Goal: Find specific page/section: Find specific page/section

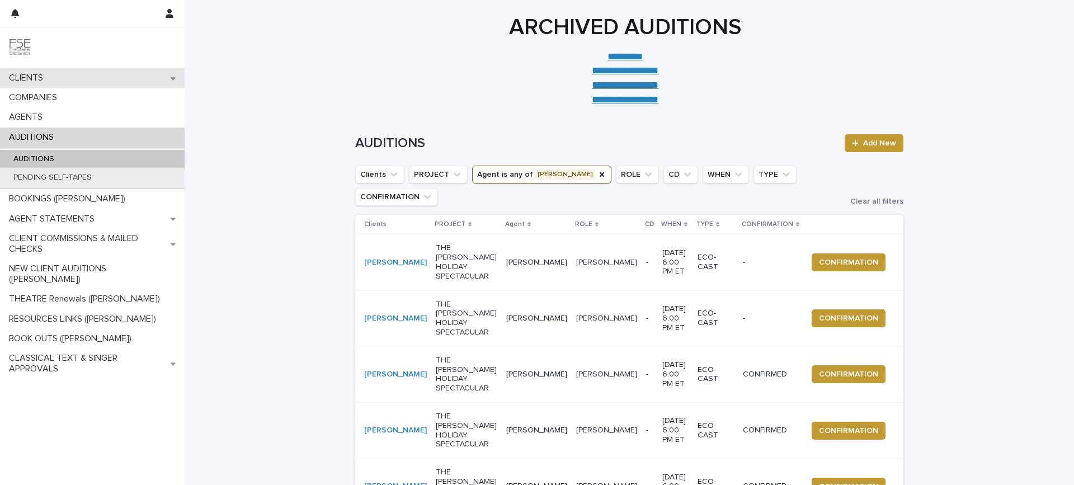
click at [99, 73] on div "CLIENTS" at bounding box center [92, 78] width 185 height 20
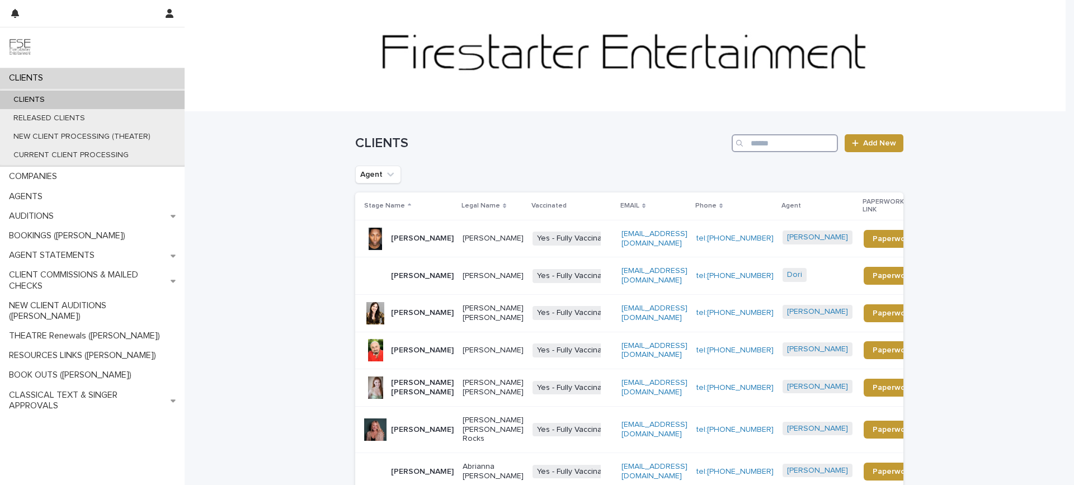
click at [785, 146] on input "Search" at bounding box center [784, 143] width 106 height 18
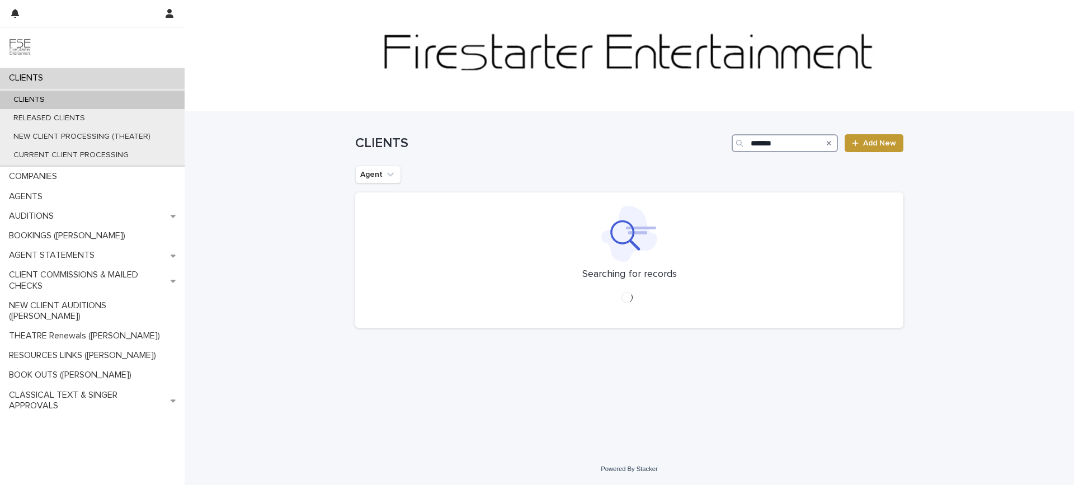
type input "*******"
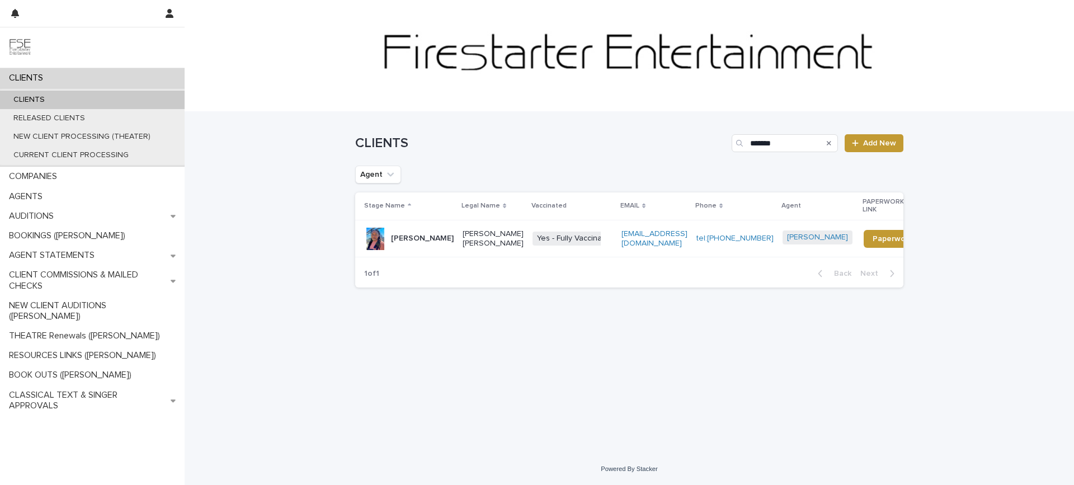
click at [423, 243] on p "[PERSON_NAME]" at bounding box center [422, 239] width 63 height 10
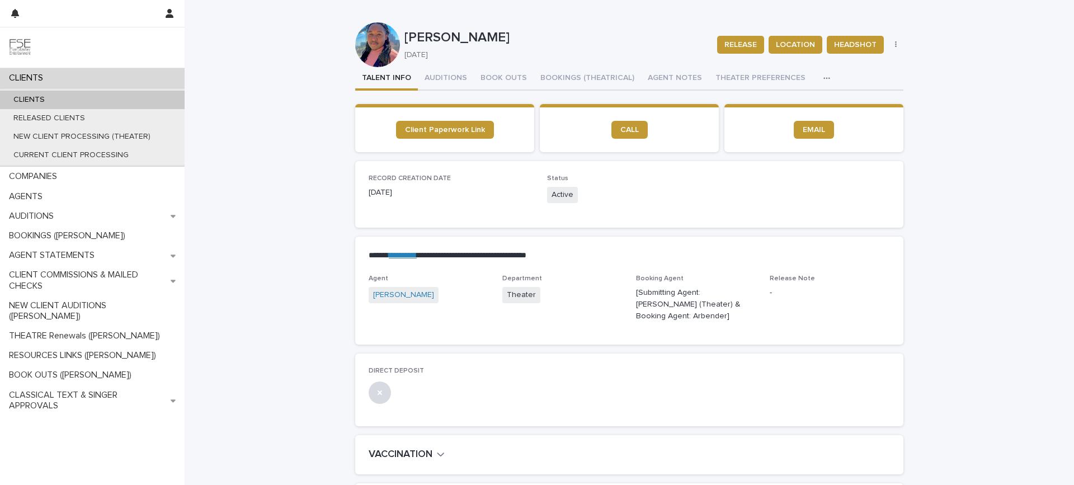
click at [87, 78] on div "CLIENTS" at bounding box center [92, 78] width 185 height 20
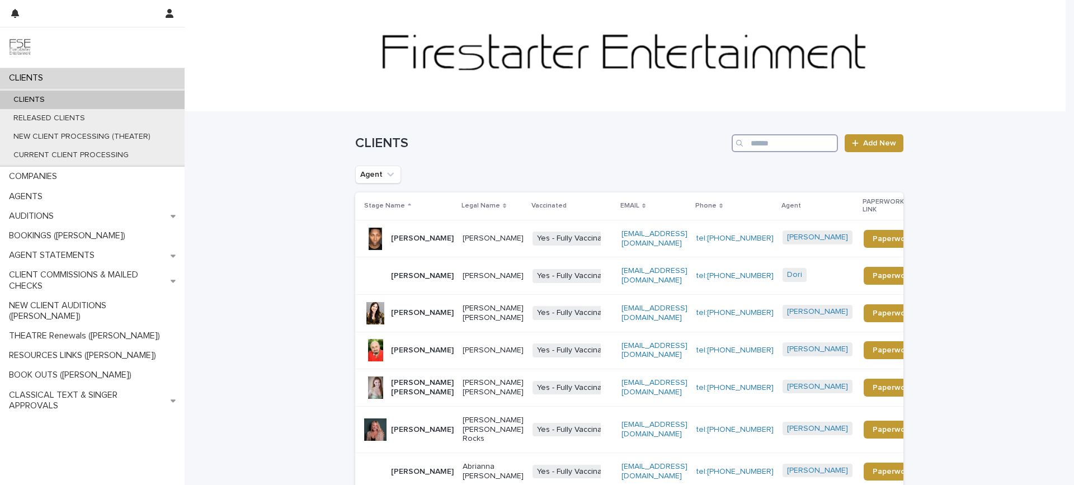
click at [771, 144] on input "Search" at bounding box center [784, 143] width 106 height 18
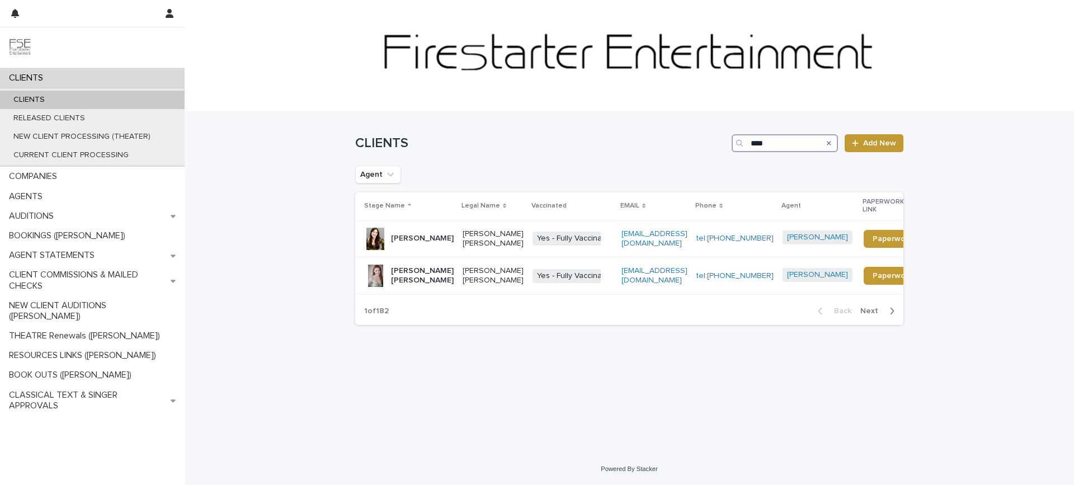
type input "****"
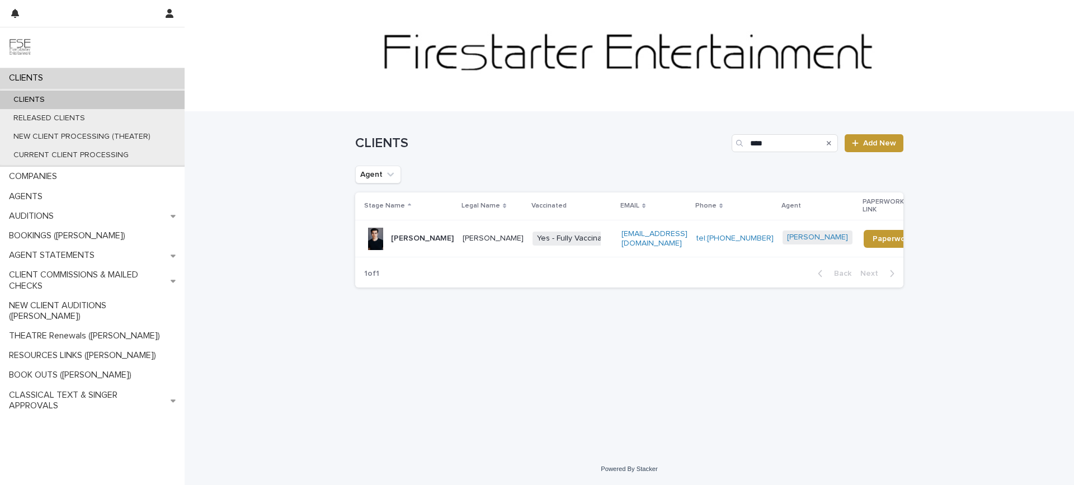
click at [416, 234] on p "[PERSON_NAME]" at bounding box center [422, 239] width 63 height 10
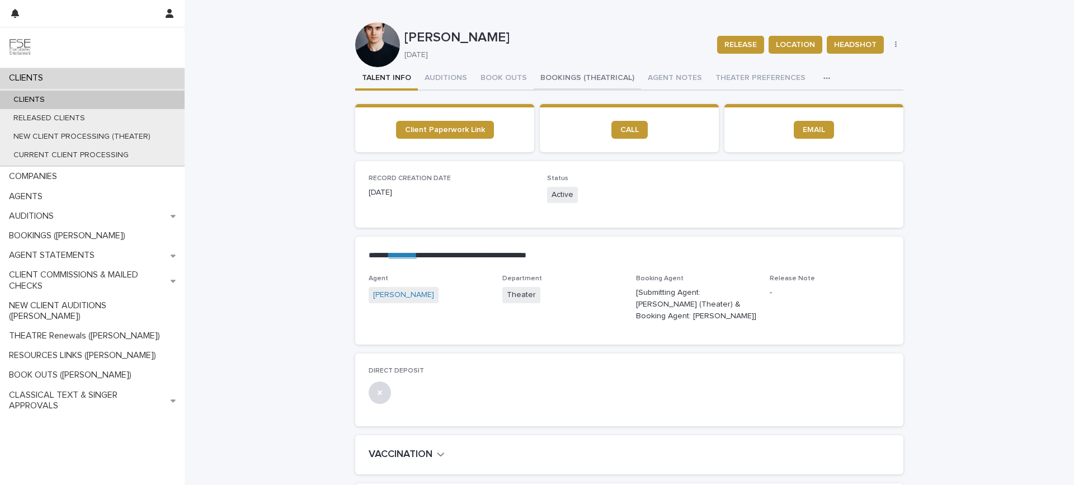
click at [555, 82] on button "BOOKINGS (THEATRICAL)" at bounding box center [587, 78] width 107 height 23
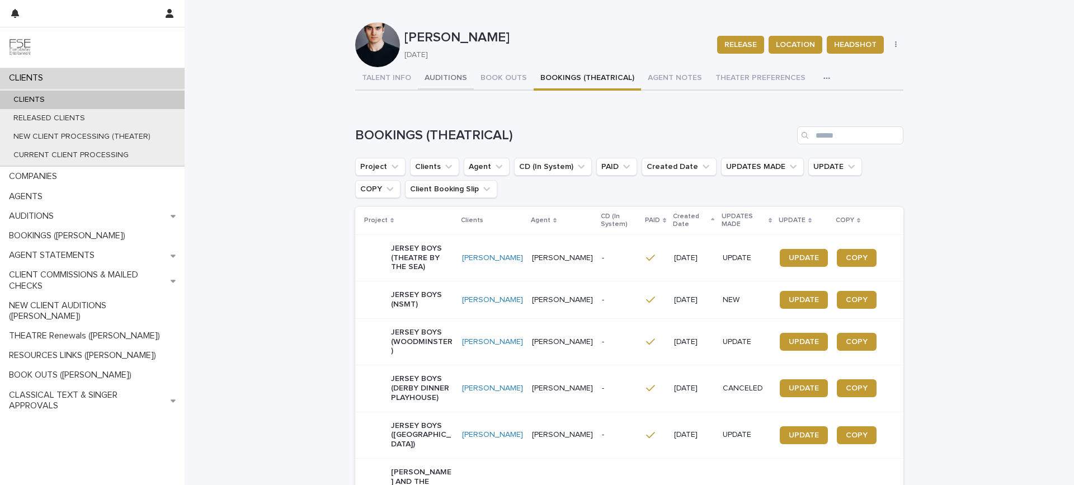
click at [438, 81] on button "AUDITIONS" at bounding box center [446, 78] width 56 height 23
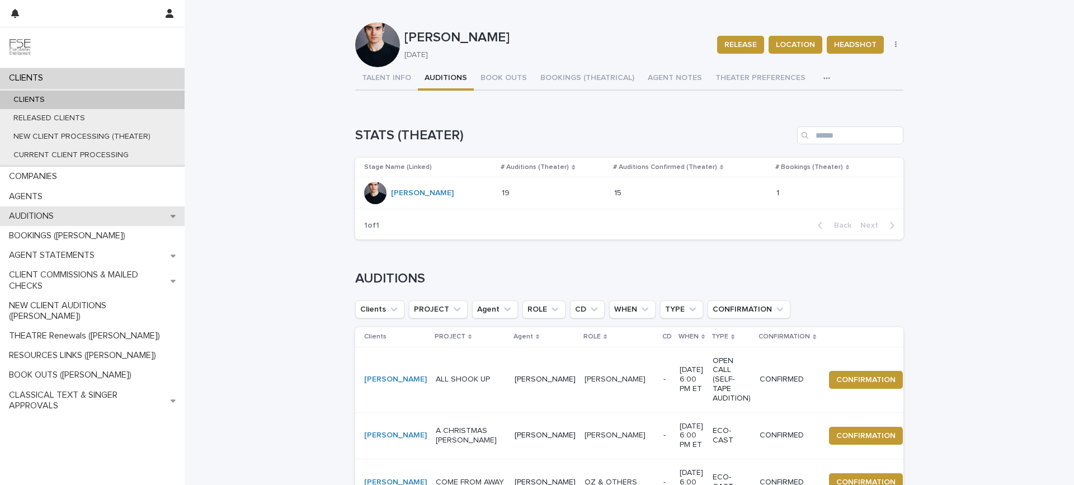
click at [91, 210] on div "AUDITIONS" at bounding box center [92, 216] width 185 height 20
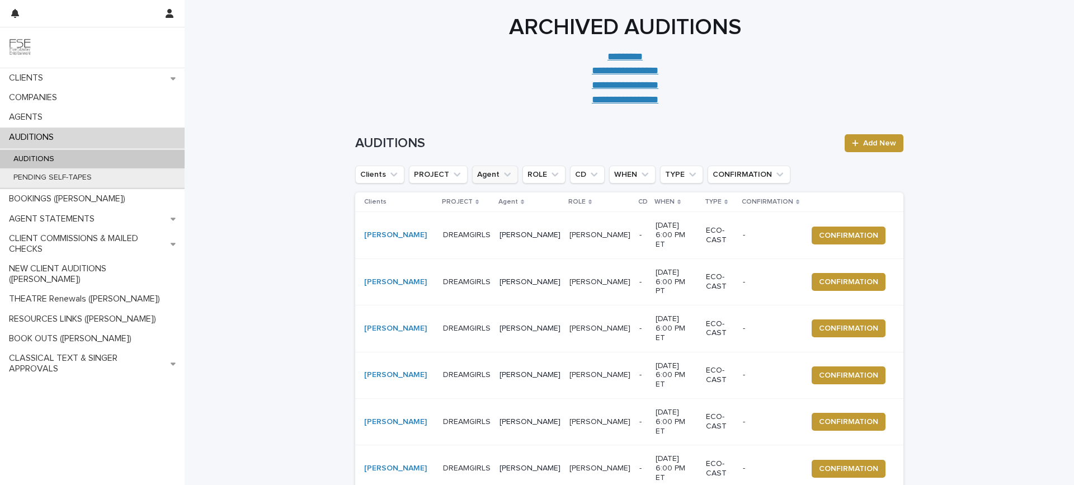
click at [502, 177] on icon "Agent" at bounding box center [507, 174] width 11 height 11
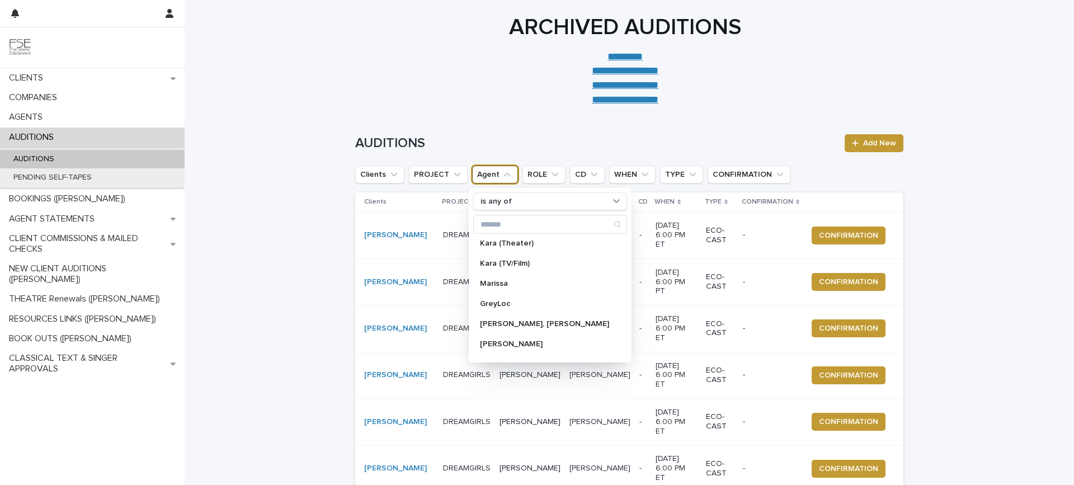
scroll to position [298, 0]
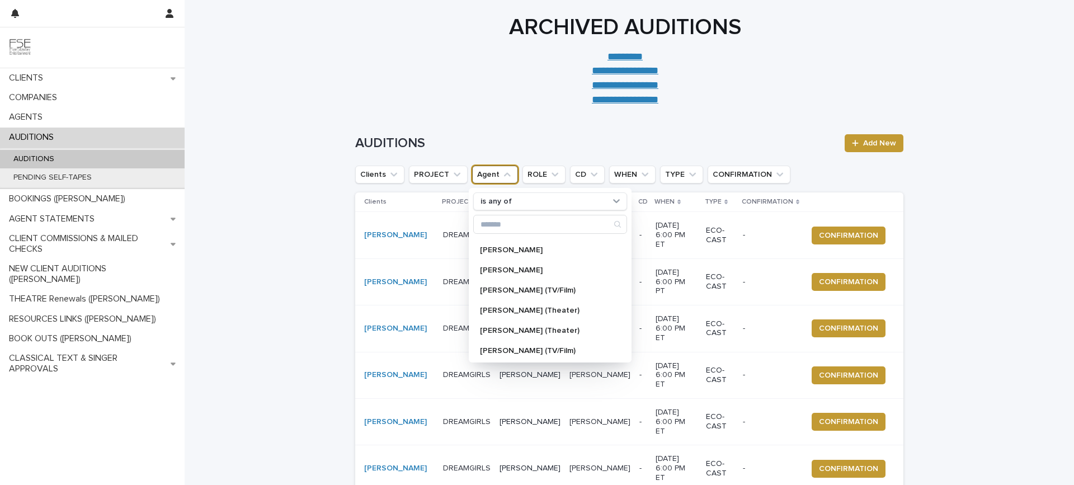
click at [368, 48] on div "**********" at bounding box center [625, 60] width 559 height 93
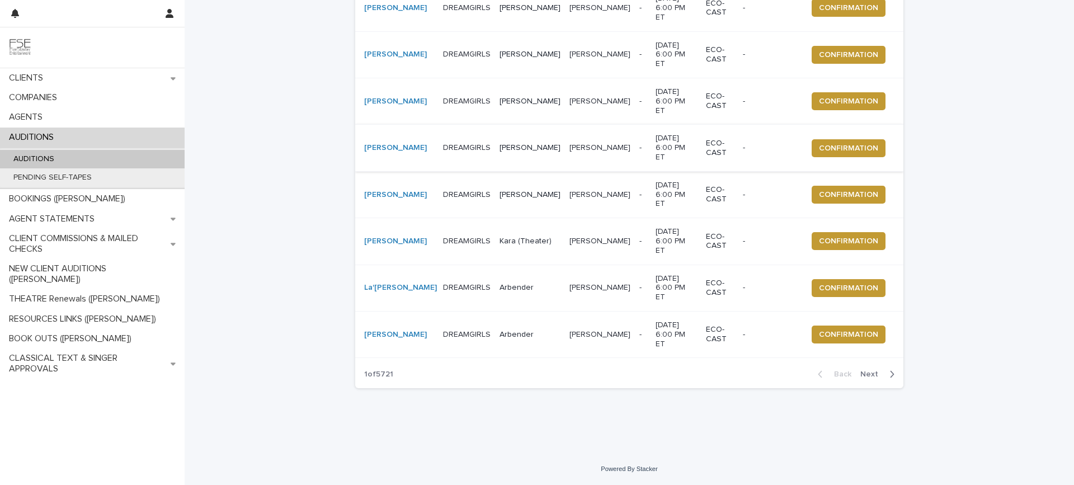
scroll to position [265, 0]
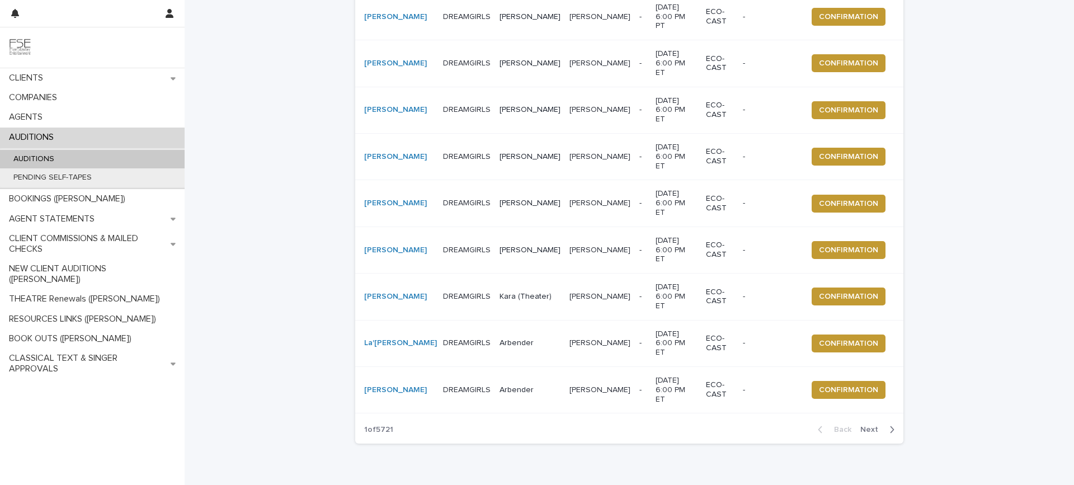
click at [392, 259] on div "[PERSON_NAME]" at bounding box center [399, 250] width 70 height 18
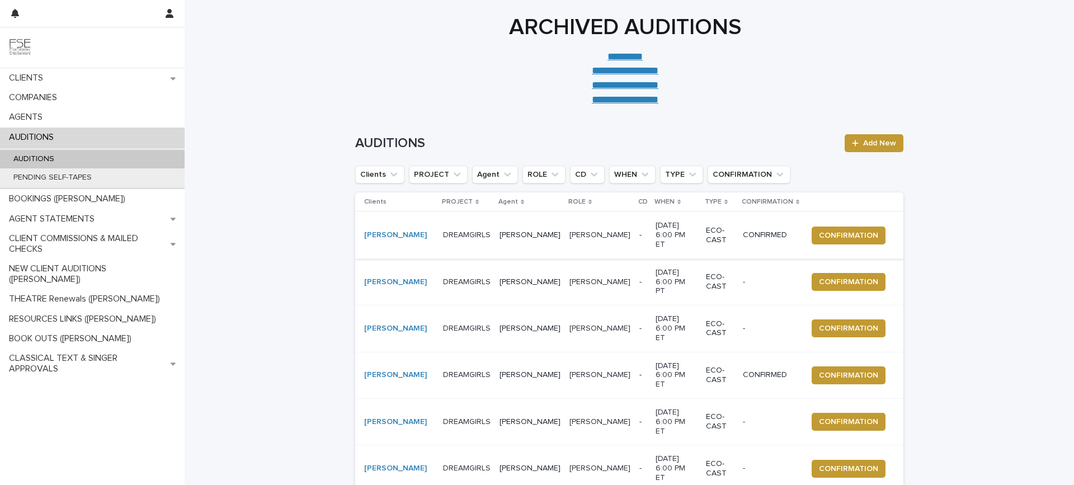
scroll to position [74, 0]
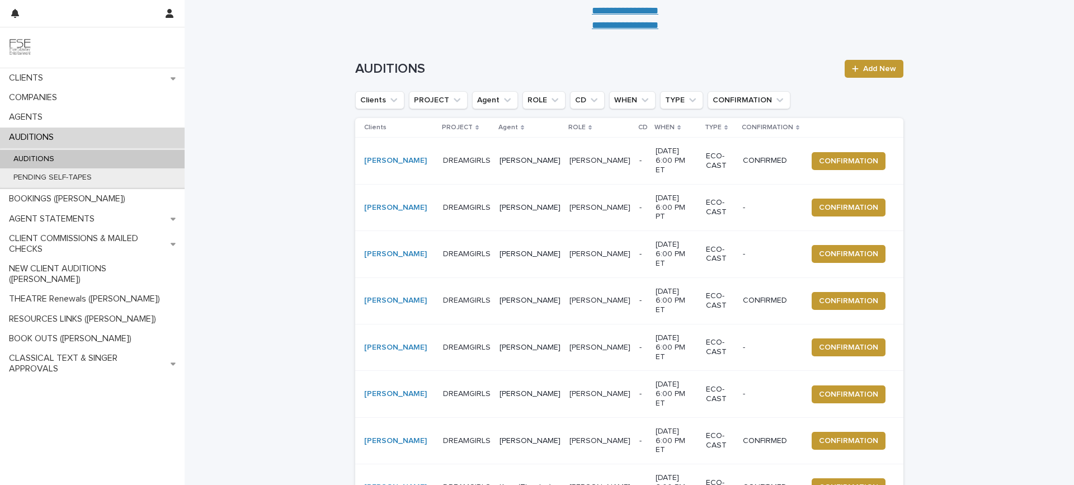
click at [380, 277] on td "[PERSON_NAME]" at bounding box center [396, 254] width 83 height 46
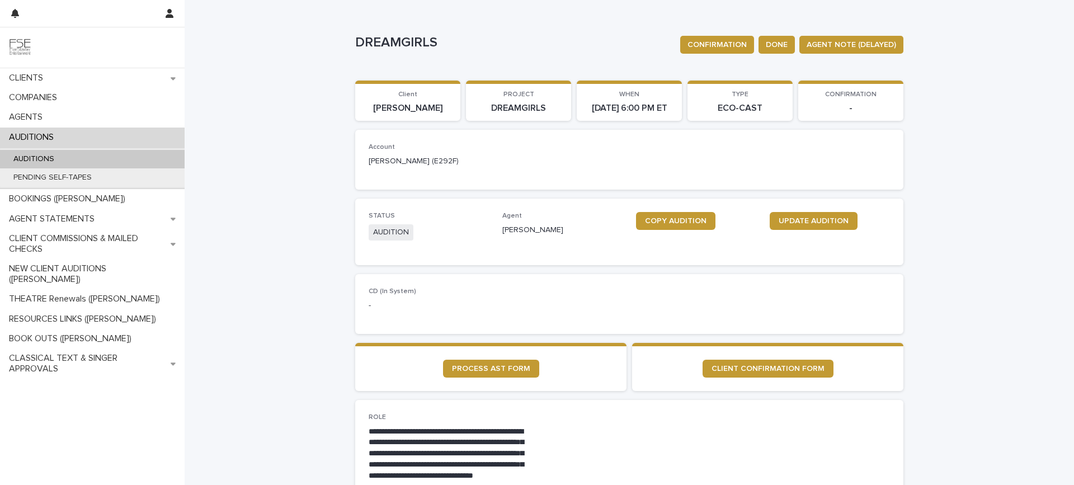
click at [408, 114] on p "[PERSON_NAME]" at bounding box center [408, 108] width 92 height 11
drag, startPoint x: 433, startPoint y: 119, endPoint x: 375, endPoint y: 120, distance: 58.7
click at [373, 114] on p "[PERSON_NAME]" at bounding box center [408, 108] width 92 height 11
copy p "[PERSON_NAME]"
click at [65, 72] on div "CLIENTS" at bounding box center [92, 78] width 185 height 20
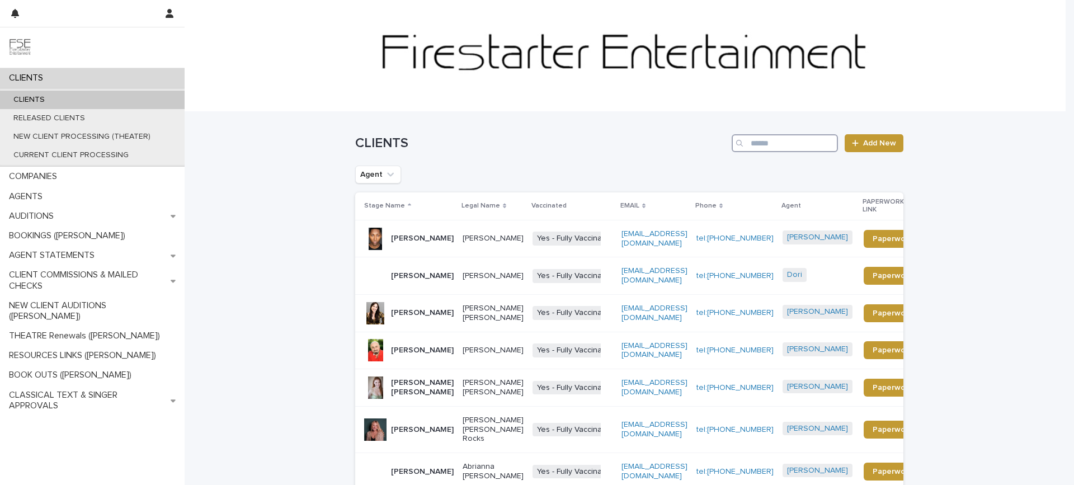
click at [758, 140] on input "Search" at bounding box center [784, 143] width 106 height 18
paste input "**********"
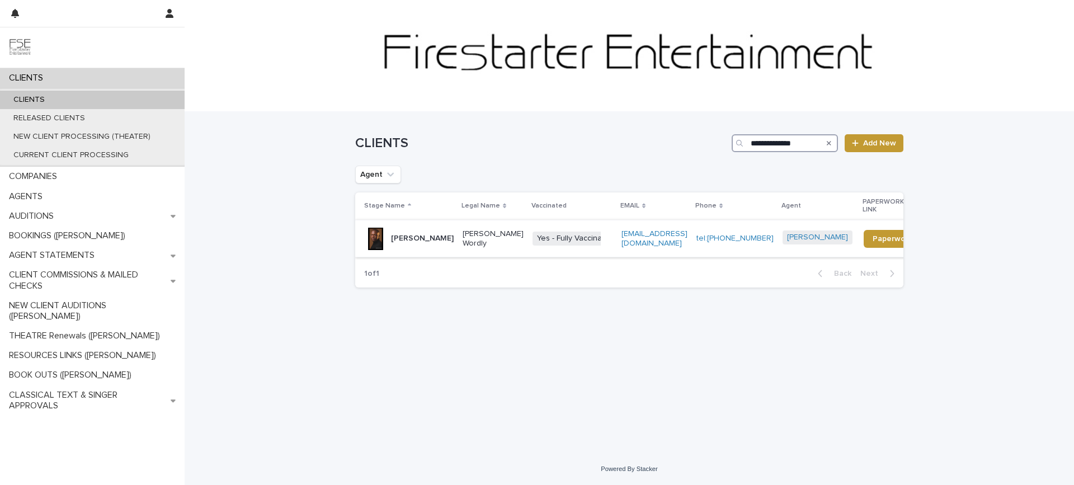
type input "**********"
click at [376, 246] on div at bounding box center [375, 239] width 22 height 22
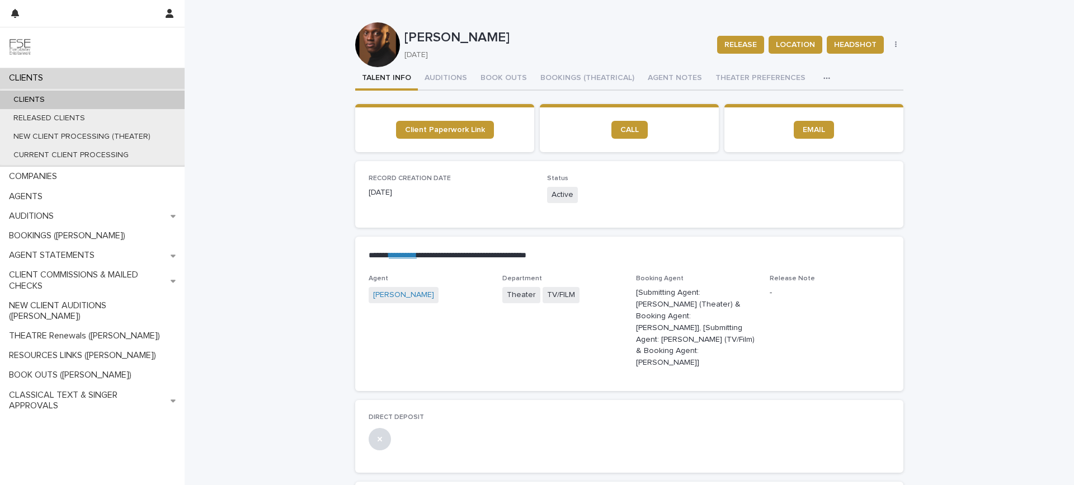
click at [895, 46] on icon "button" at bounding box center [896, 45] width 2 height 8
click at [655, 79] on button "AGENT NOTES" at bounding box center [675, 78] width 68 height 23
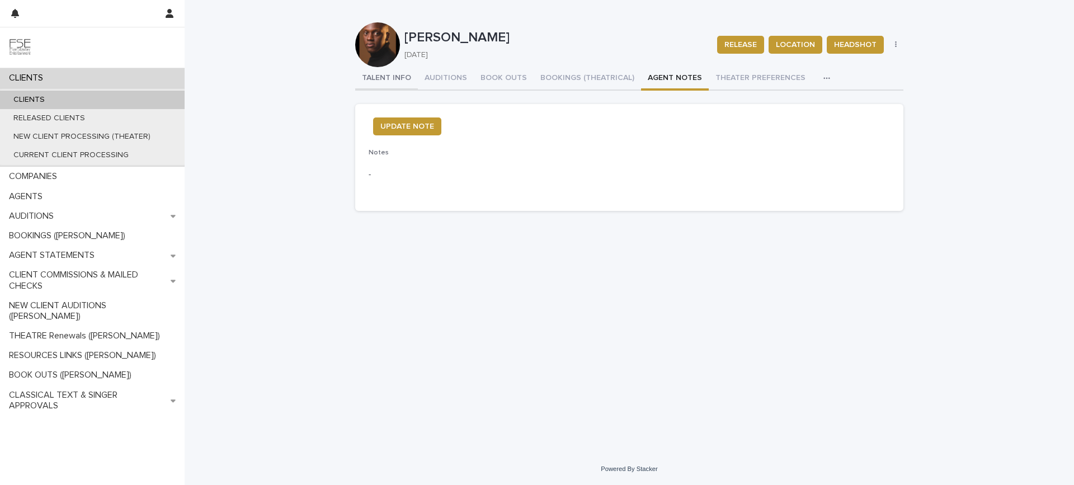
click at [397, 78] on button "TALENT INFO" at bounding box center [386, 78] width 63 height 23
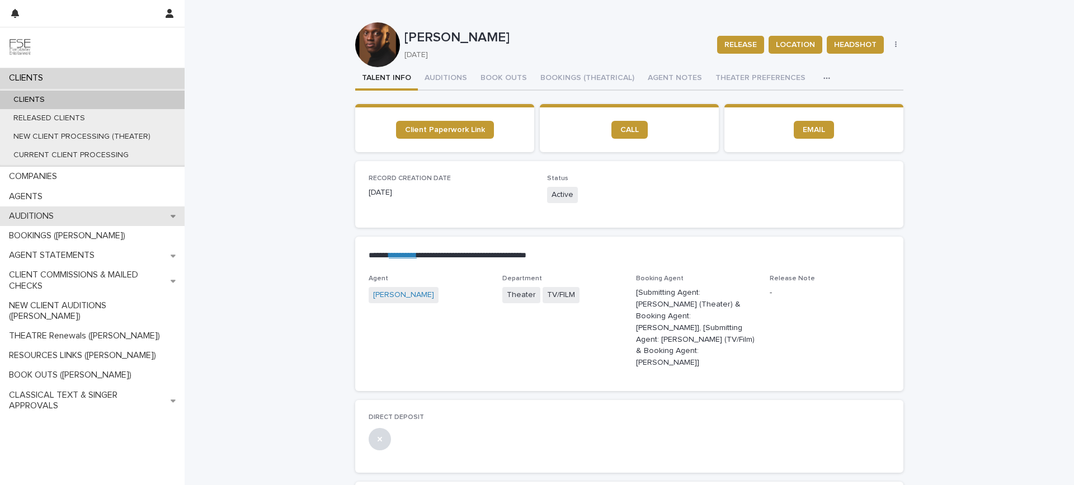
click at [78, 214] on div "AUDITIONS" at bounding box center [92, 216] width 185 height 20
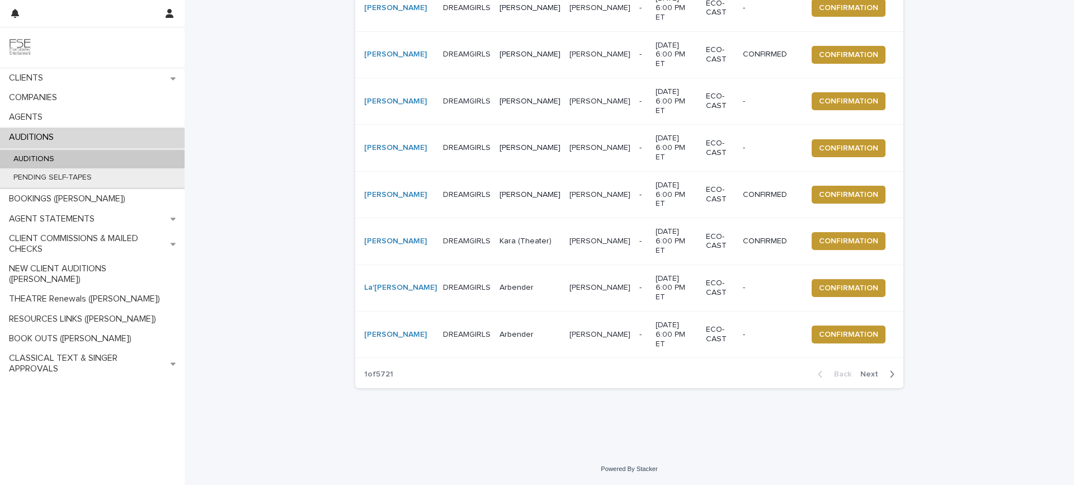
scroll to position [414, 0]
